Goal: Check status: Check status

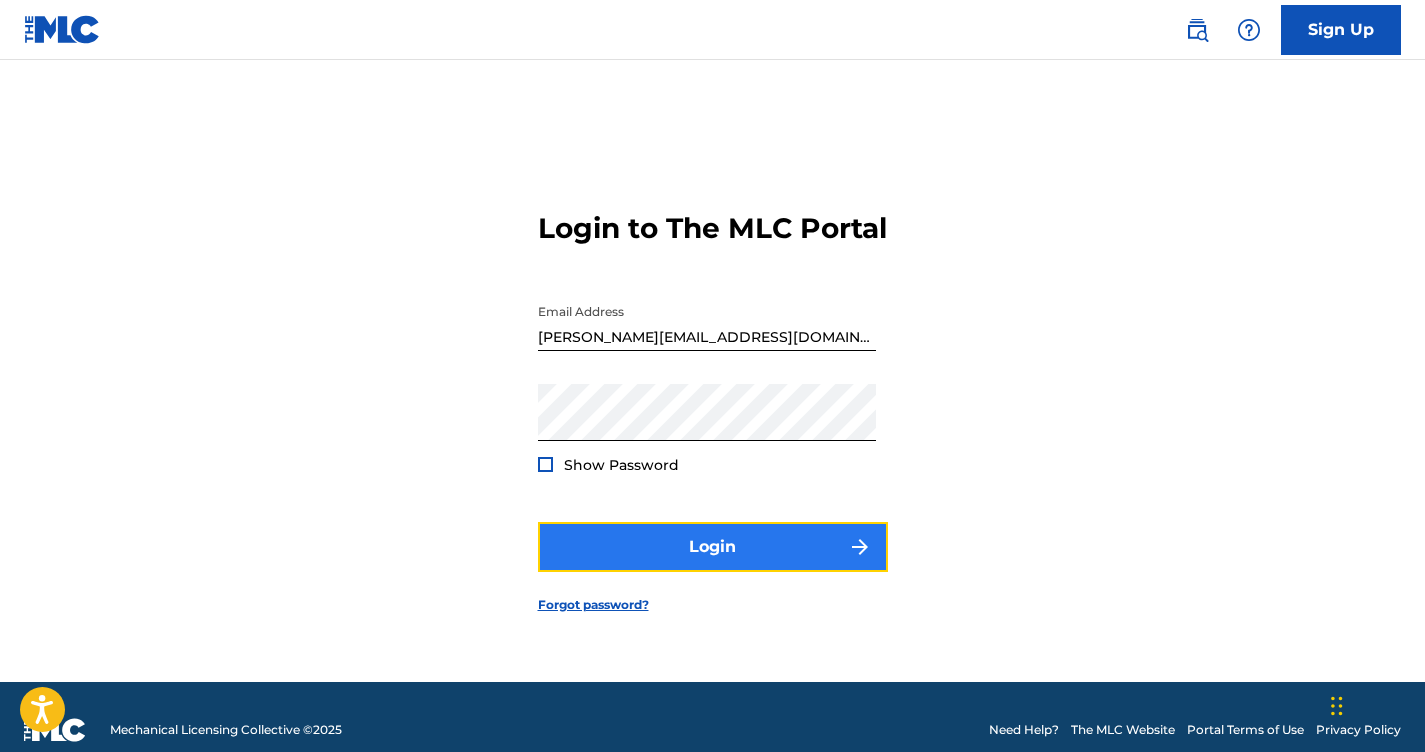
click at [687, 572] on button "Login" at bounding box center [713, 547] width 350 height 50
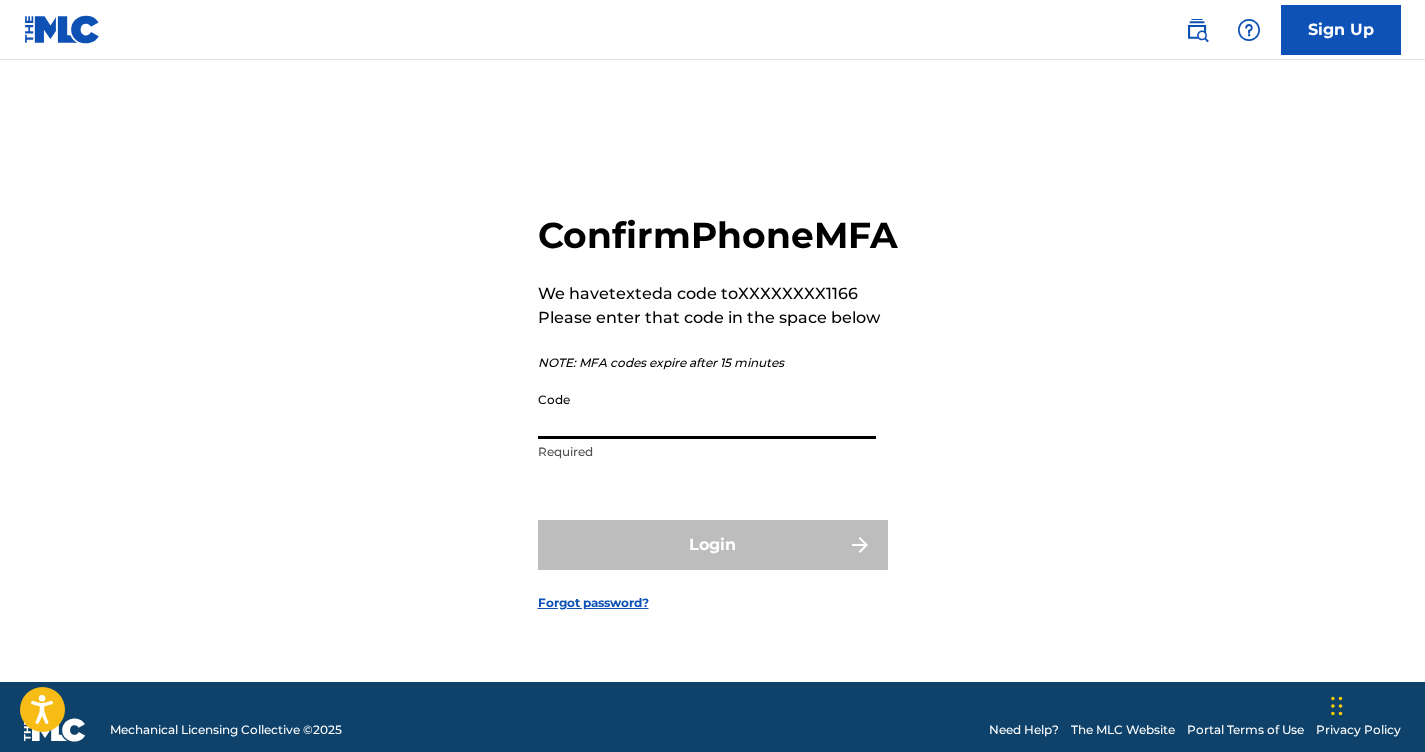
click at [669, 439] on input "Code" at bounding box center [707, 410] width 338 height 57
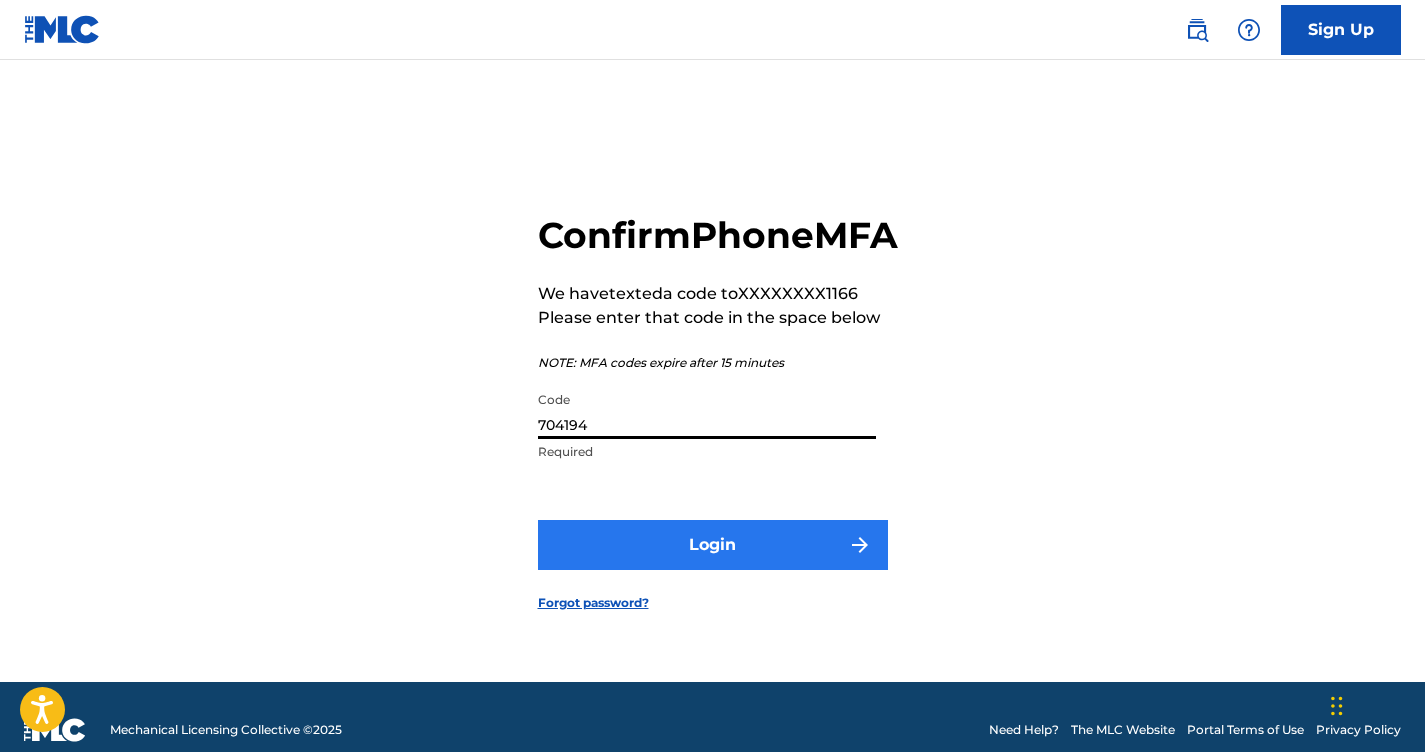
type input "704194"
click at [740, 553] on button "Login" at bounding box center [713, 545] width 350 height 50
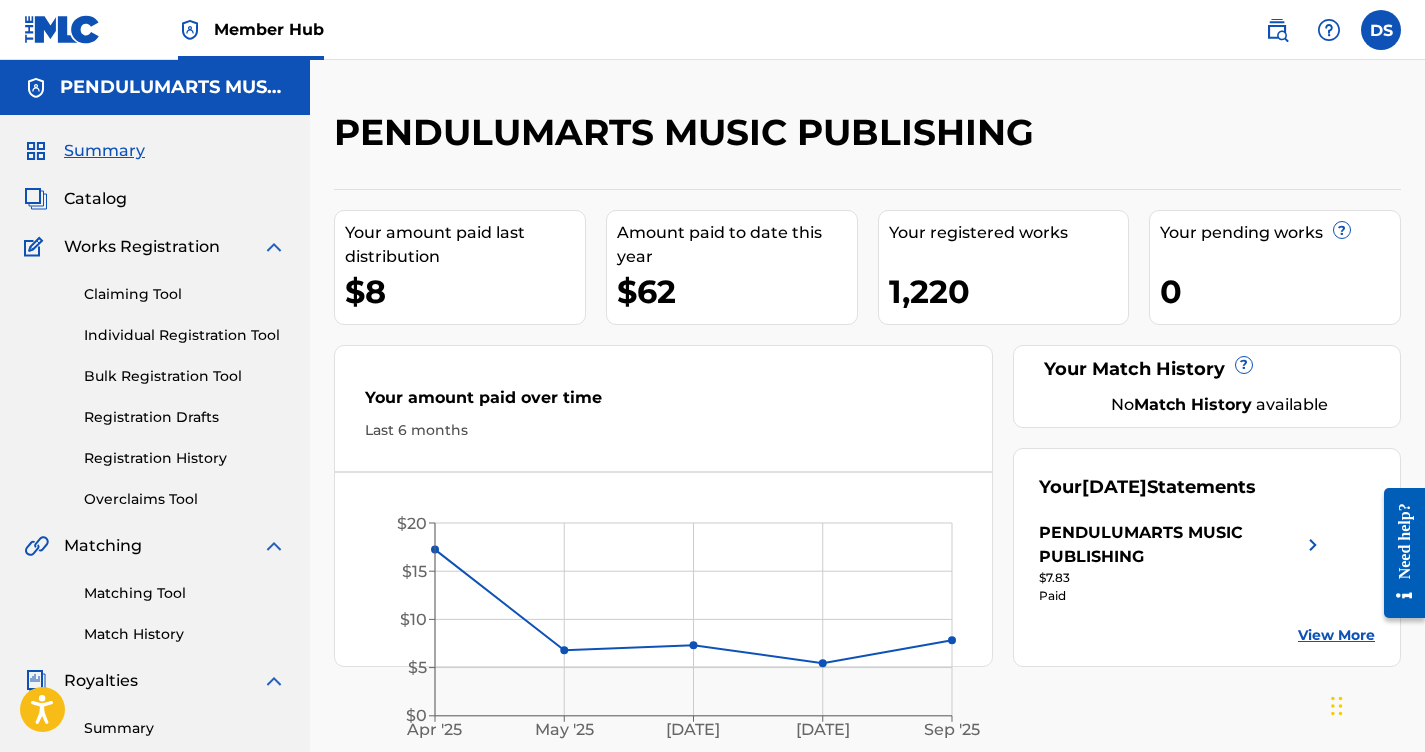
click at [98, 669] on span "Royalties" at bounding box center [101, 681] width 74 height 24
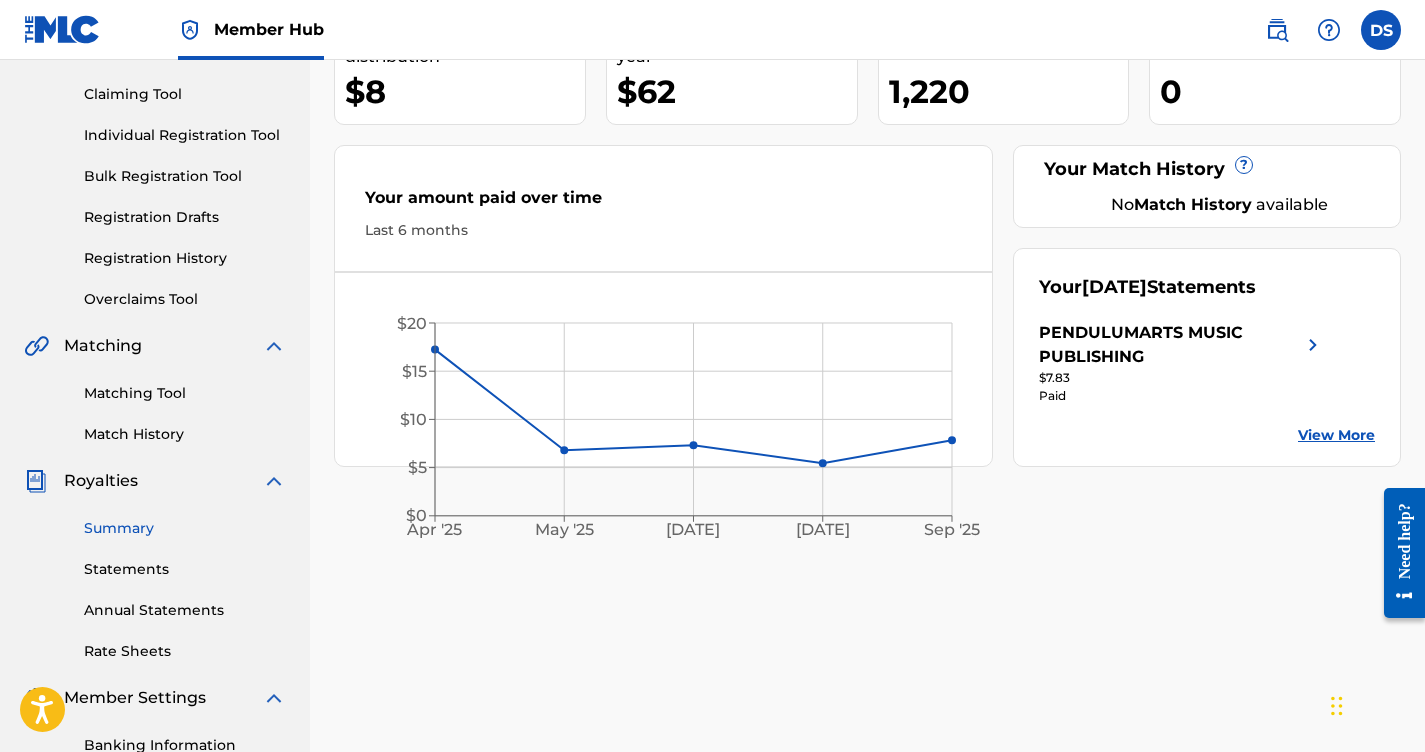
click at [127, 529] on link "Summary" at bounding box center [185, 528] width 202 height 21
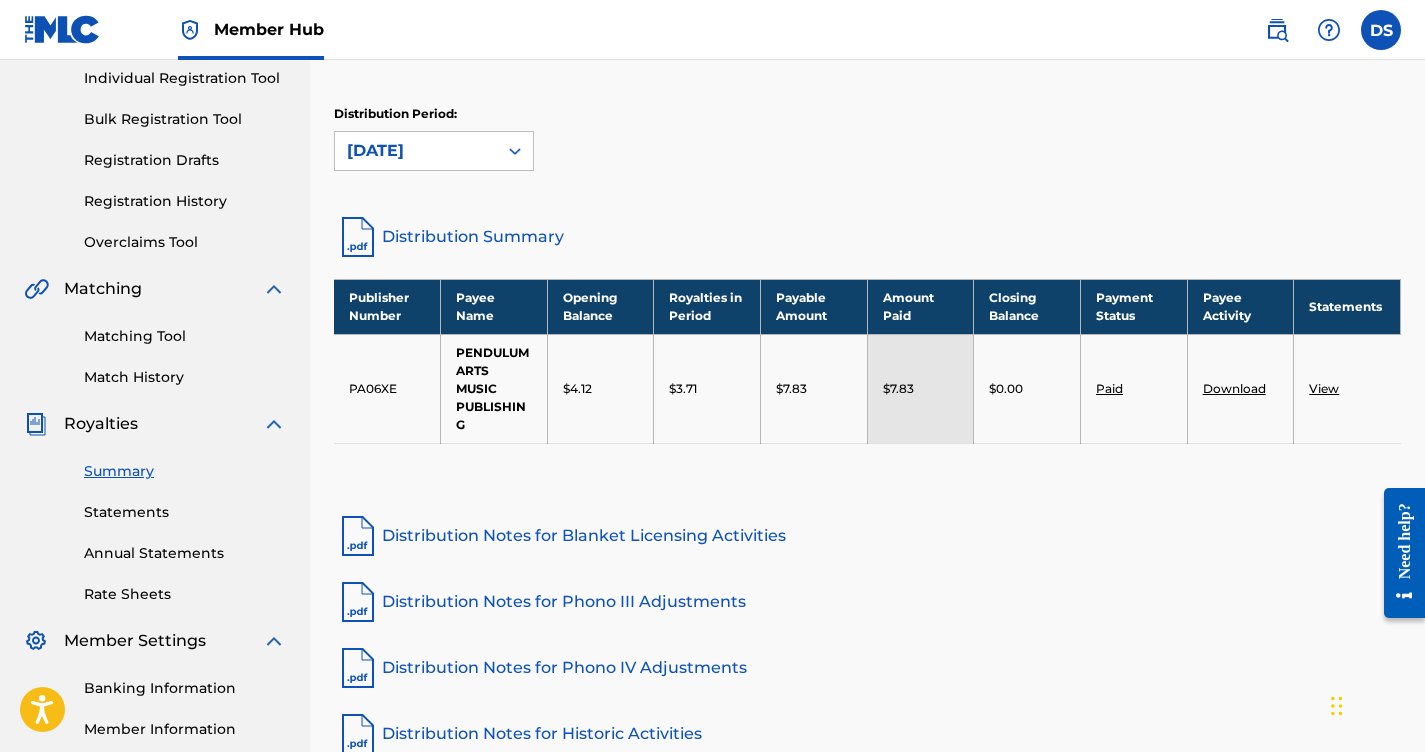
scroll to position [300, 0]
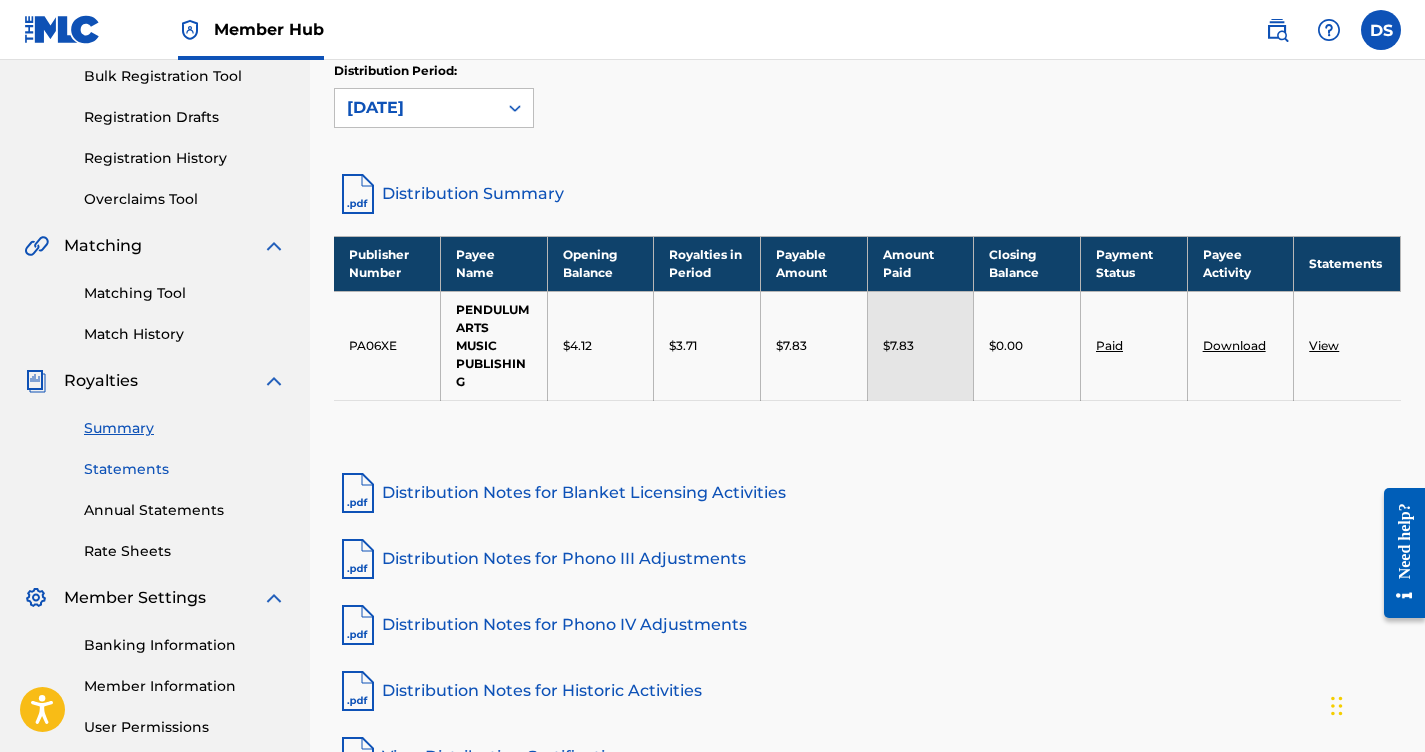
click at [142, 466] on link "Statements" at bounding box center [185, 469] width 202 height 21
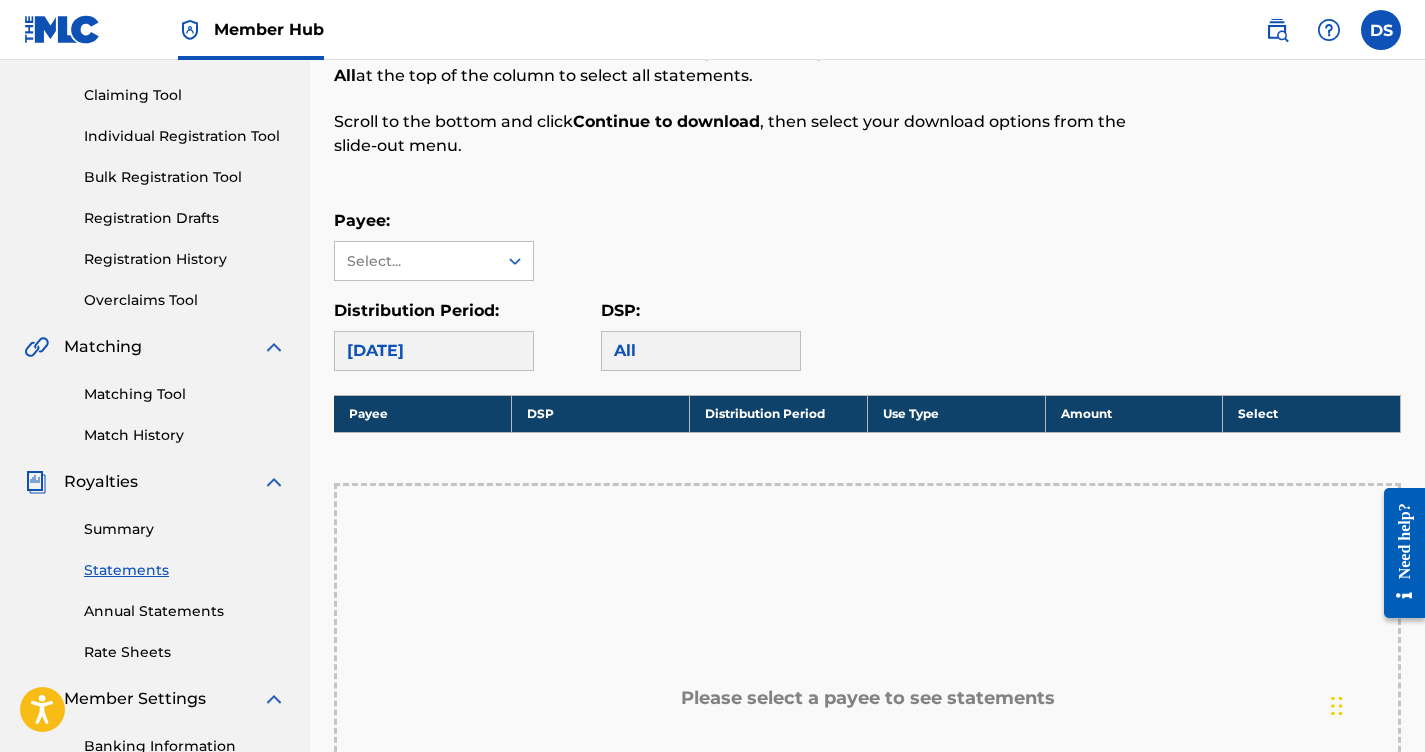
scroll to position [200, 0]
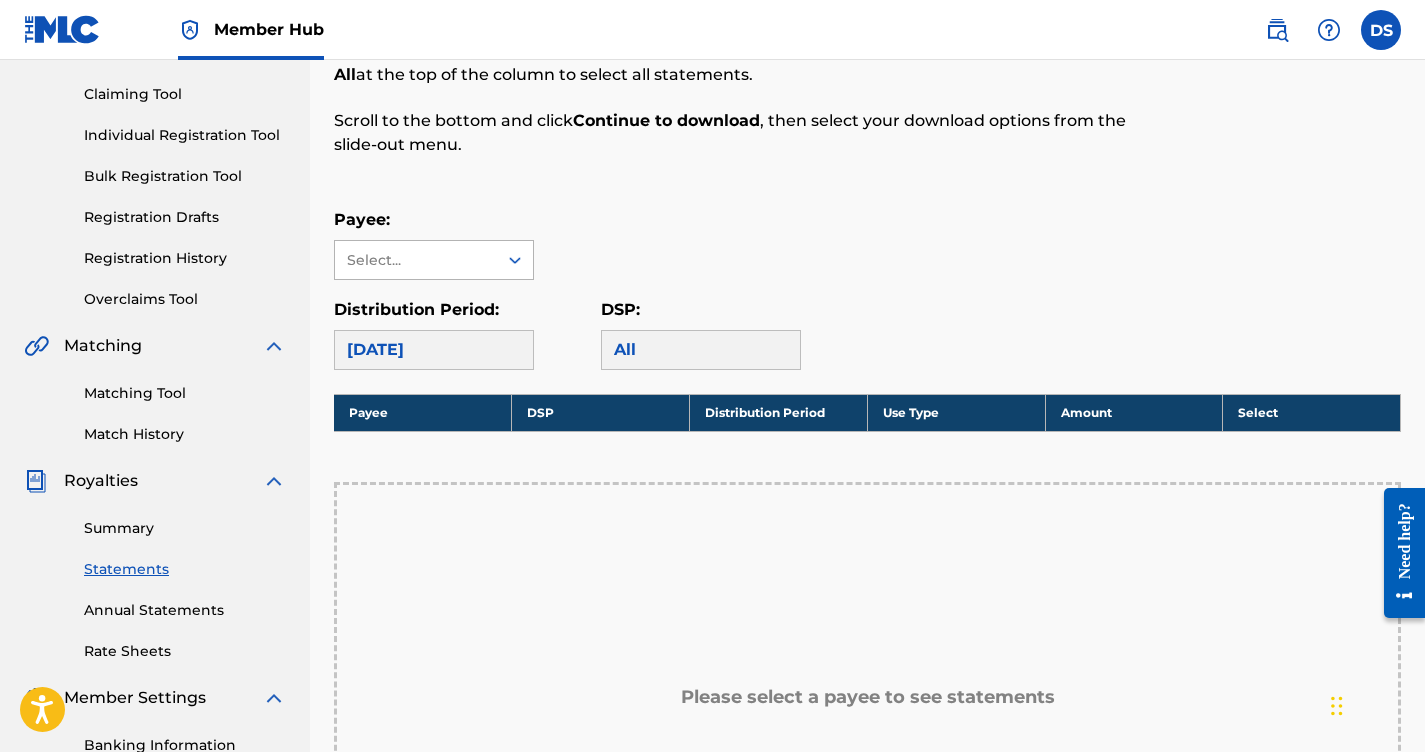
click at [452, 267] on div "Select..." at bounding box center [415, 260] width 136 height 21
click at [432, 314] on div "PENDULUMARTS MUSIC PUBLISHING" at bounding box center [434, 317] width 198 height 74
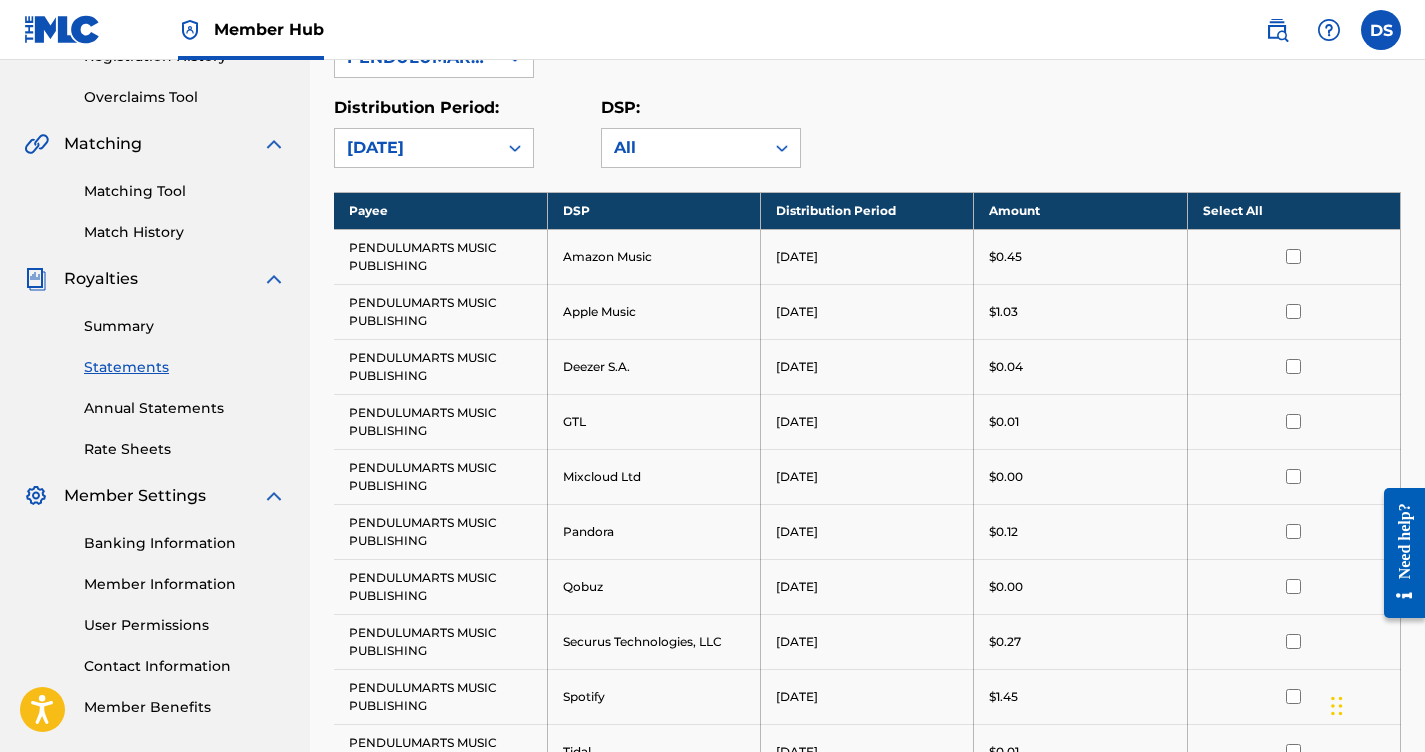
scroll to position [400, 0]
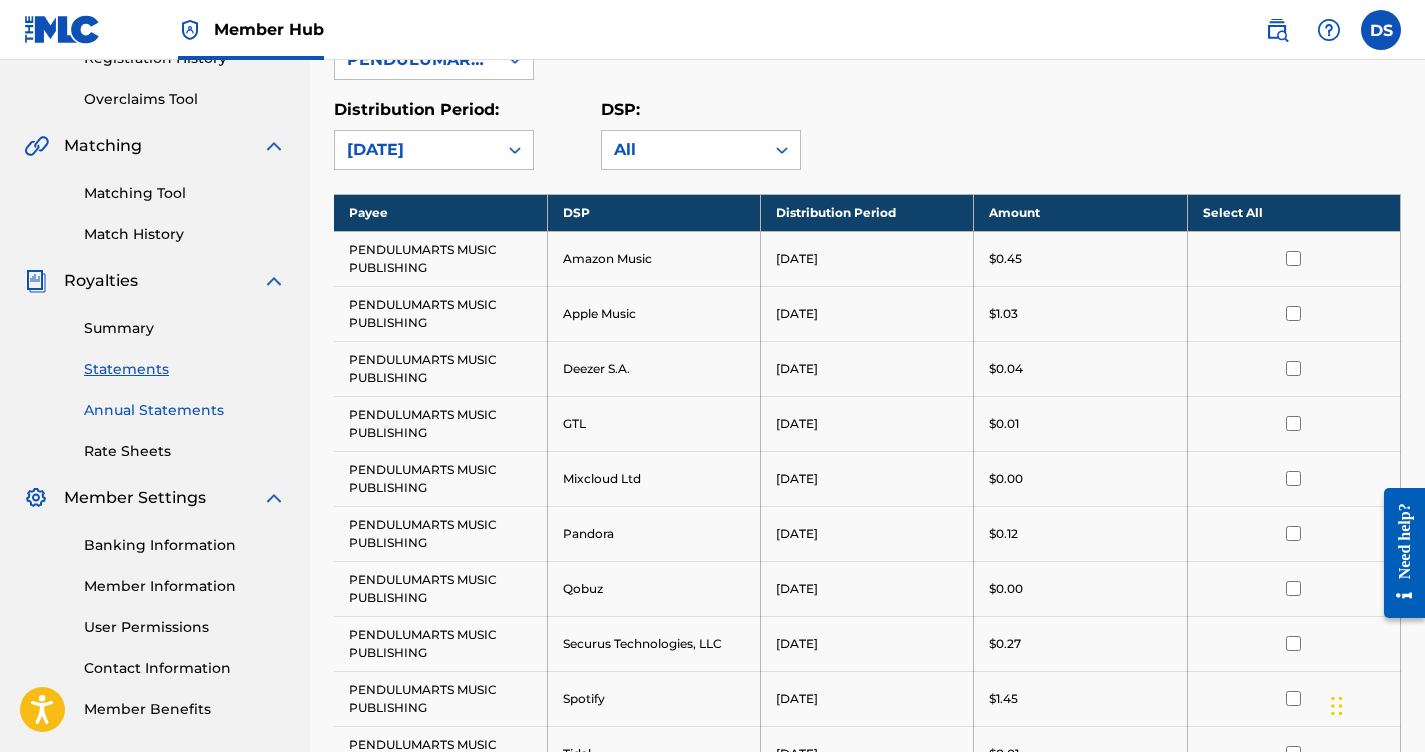
click at [171, 407] on link "Annual Statements" at bounding box center [185, 410] width 202 height 21
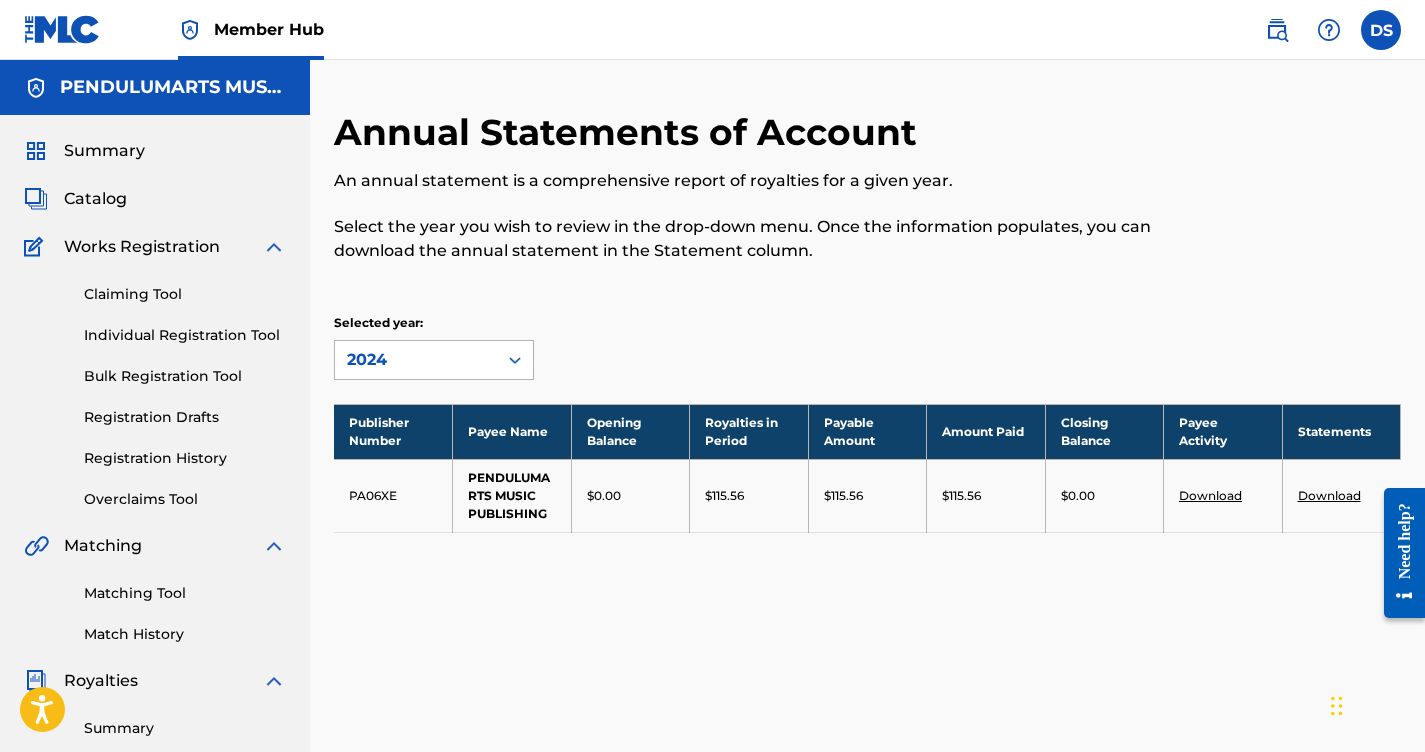
click at [488, 372] on div "2024" at bounding box center [416, 360] width 162 height 38
click at [668, 318] on div "Selected year: 2024" at bounding box center [867, 347] width 1067 height 66
